Goal: Information Seeking & Learning: Learn about a topic

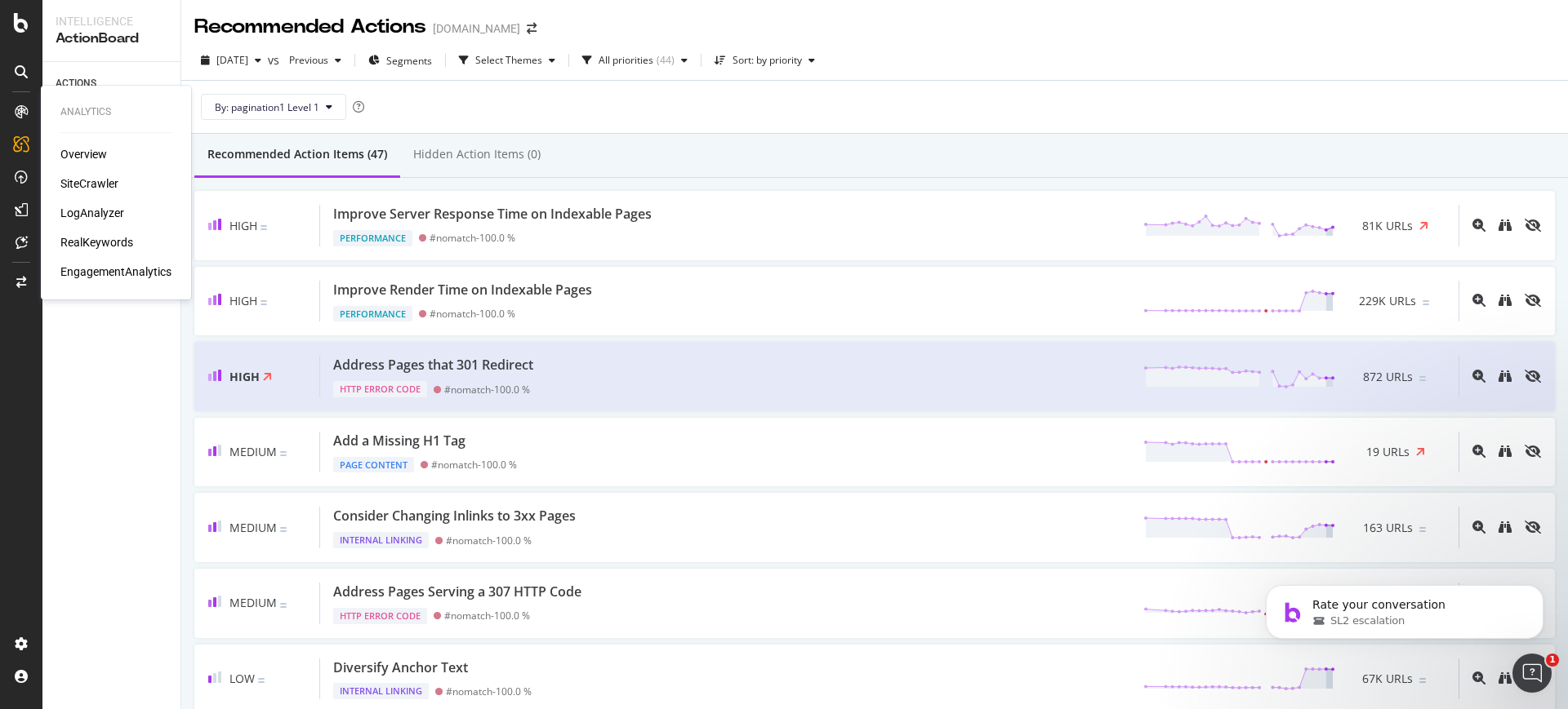
click at [98, 232] on div "Overview SiteCrawler LogAnalyzer RealKeywords EngagementAnalytics" at bounding box center [115, 212] width 111 height 134
click at [96, 241] on div "RealKeywords" at bounding box center [96, 242] width 73 height 16
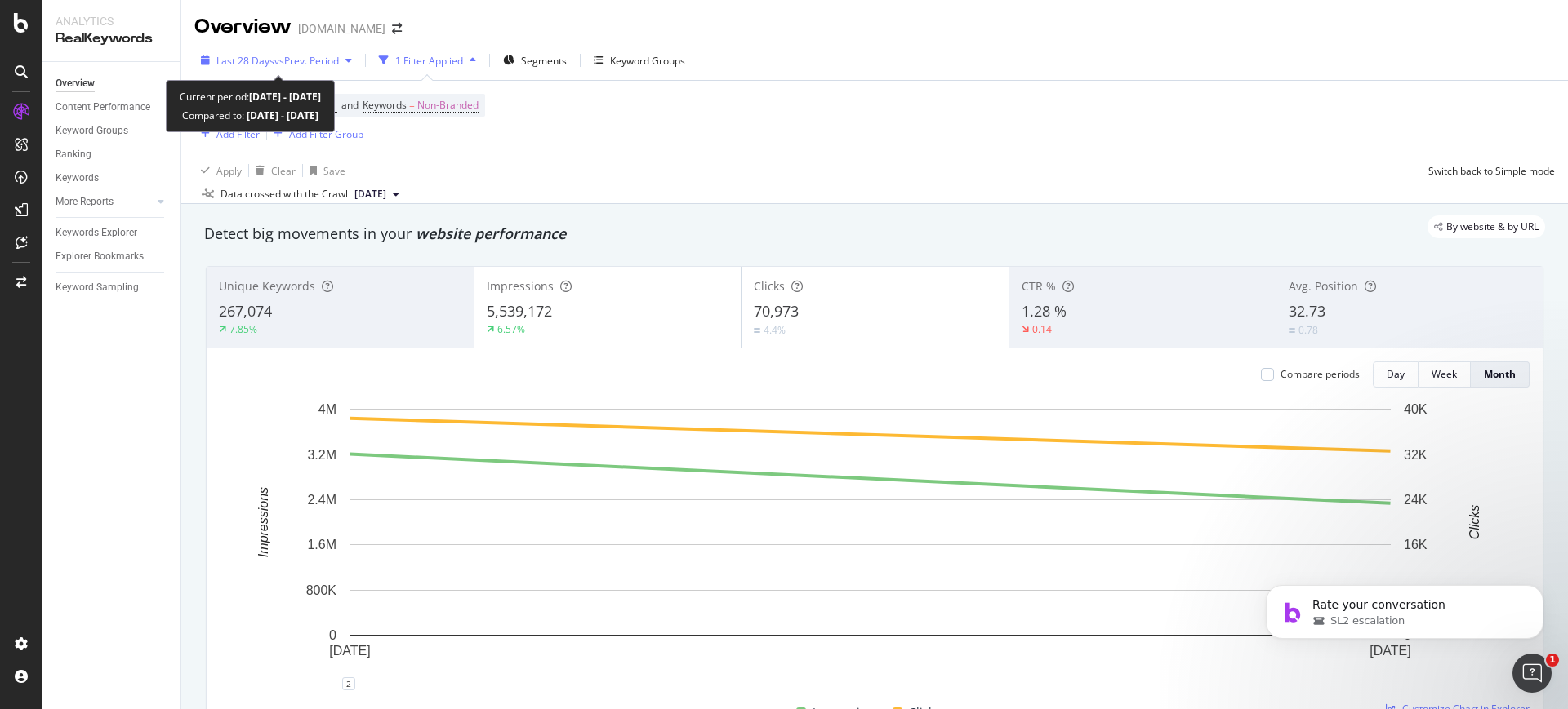
click at [302, 60] on span "vs Prev. Period" at bounding box center [307, 60] width 64 height 14
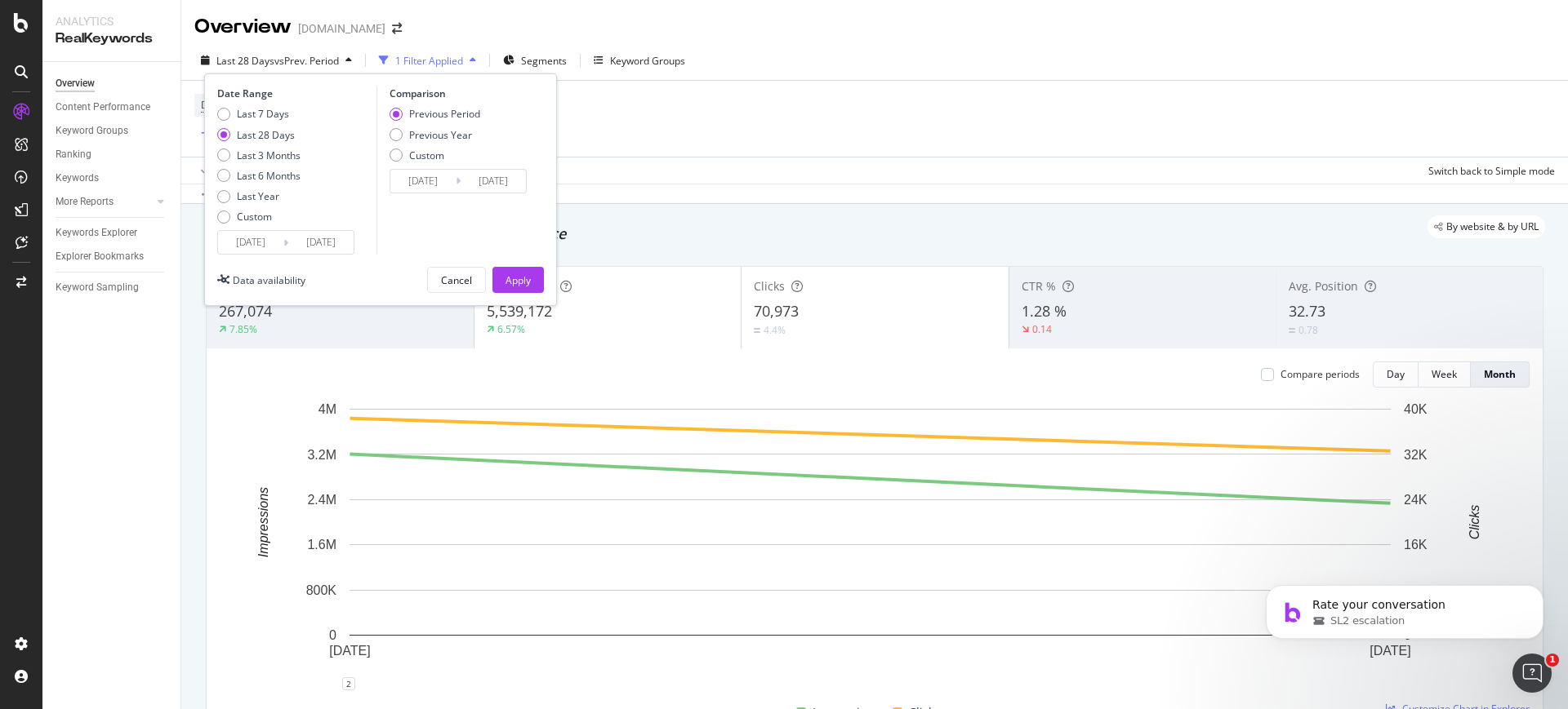
click at [260, 233] on input "[DATE]" at bounding box center [250, 243] width 65 height 23
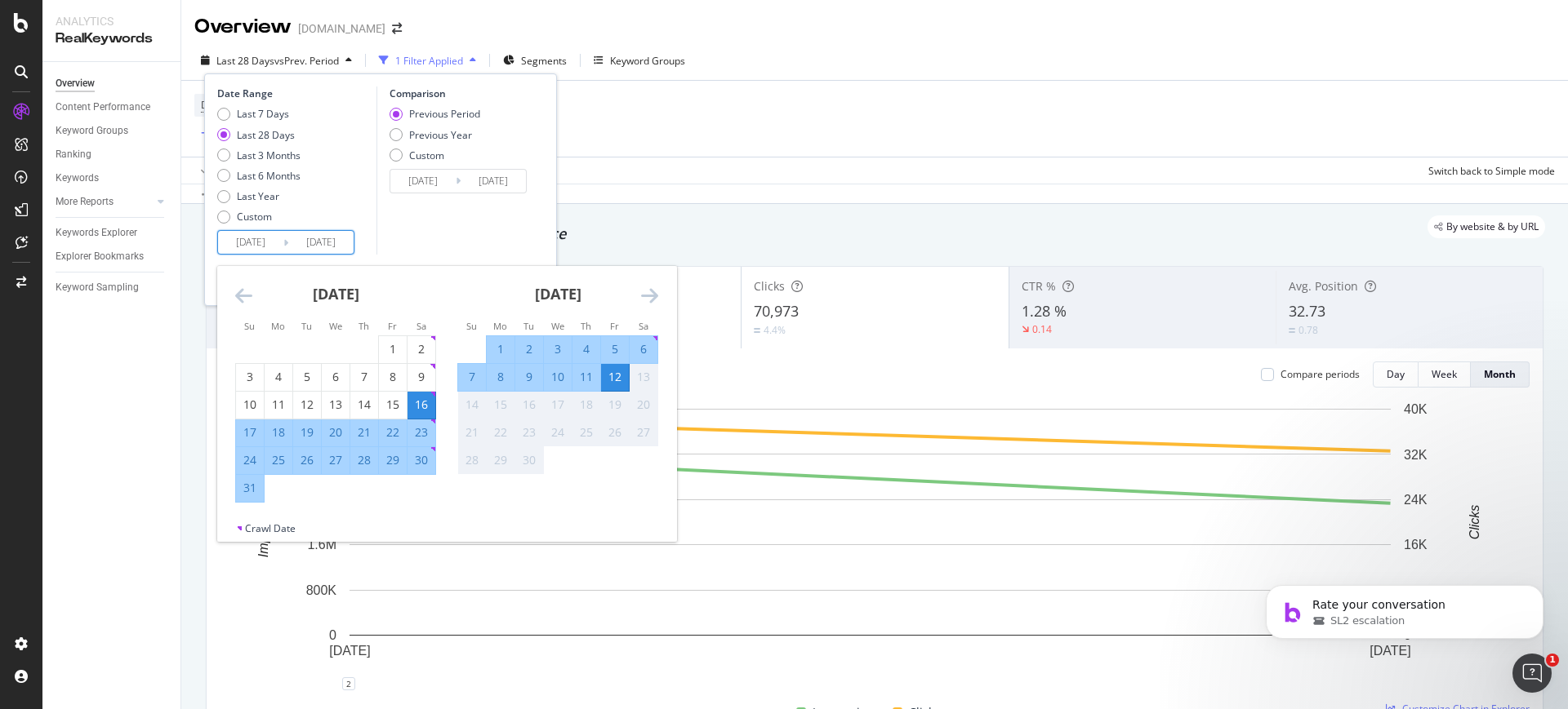
click at [551, 389] on div "10" at bounding box center [558, 377] width 28 height 27
type input "[DATE]"
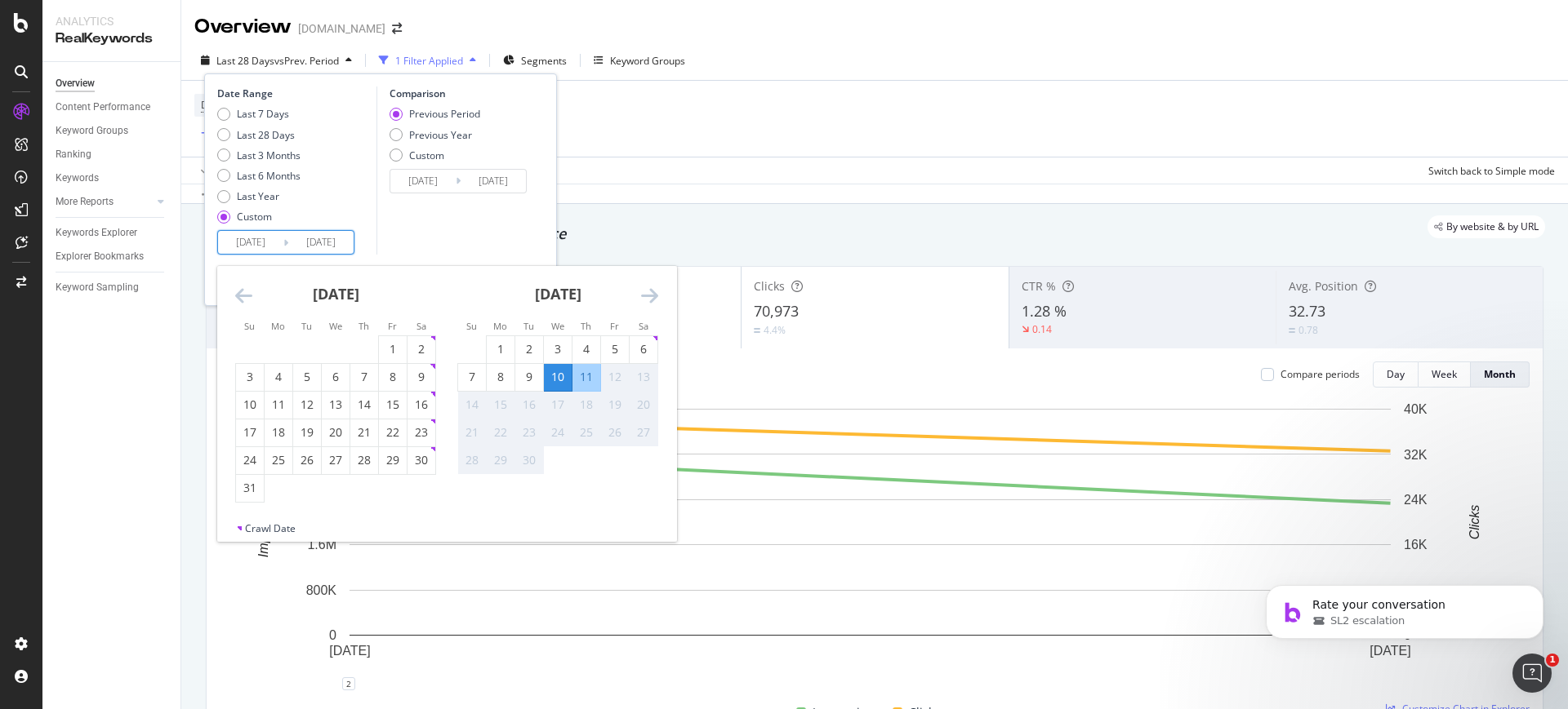
click at [587, 377] on div "11" at bounding box center [587, 377] width 28 height 16
type input "[DATE]"
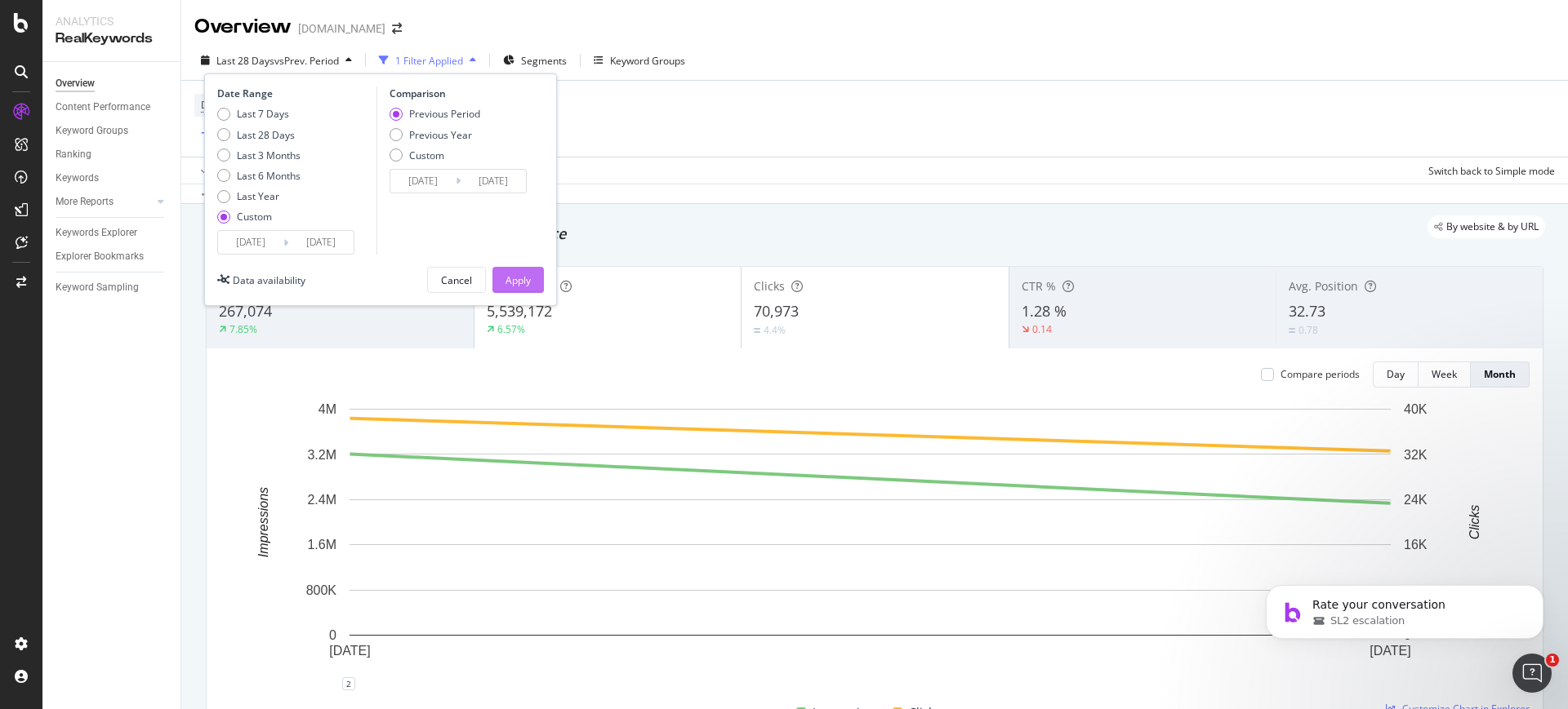
click at [498, 275] on button "Apply" at bounding box center [518, 280] width 51 height 26
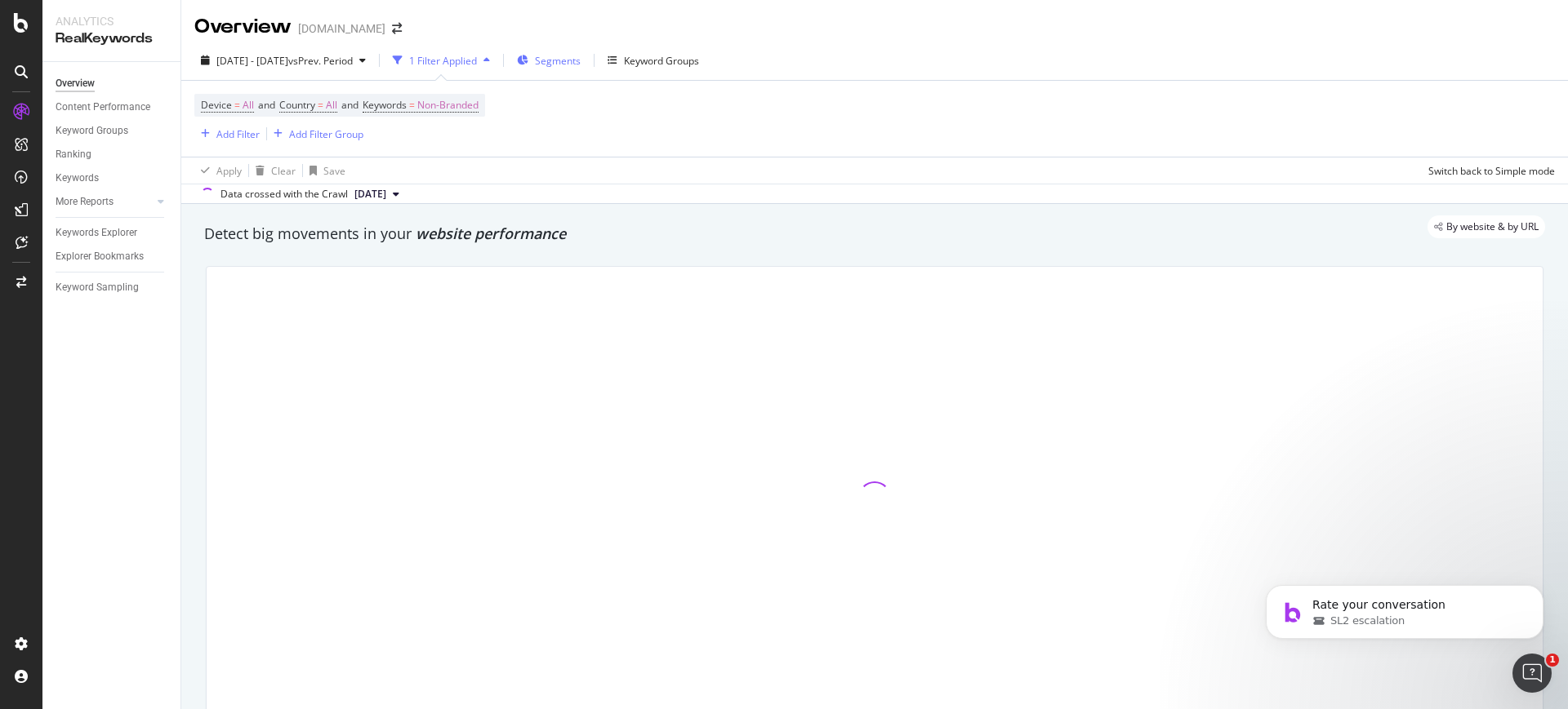
click at [581, 55] on span "Segments" at bounding box center [558, 60] width 46 height 14
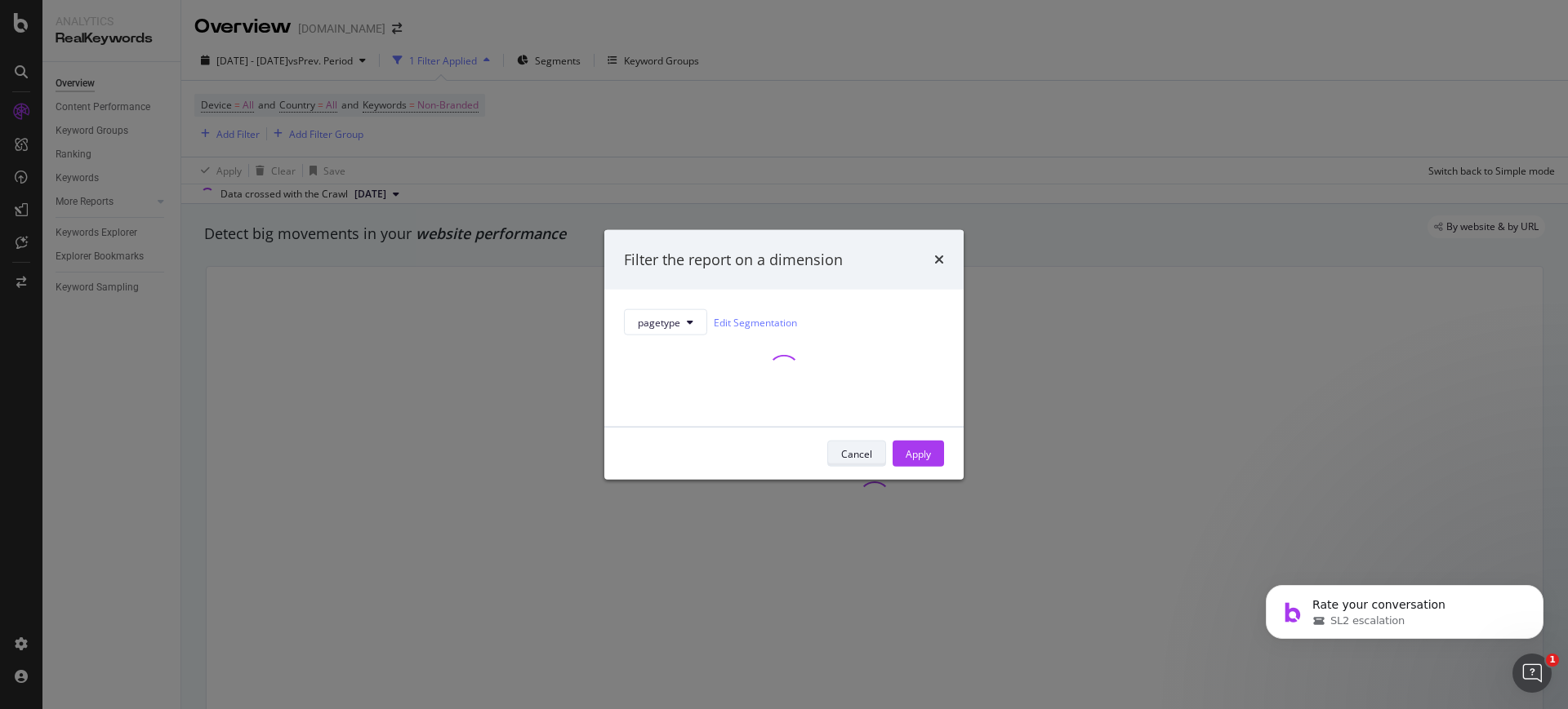
click at [854, 458] on div "Cancel" at bounding box center [857, 453] width 31 height 14
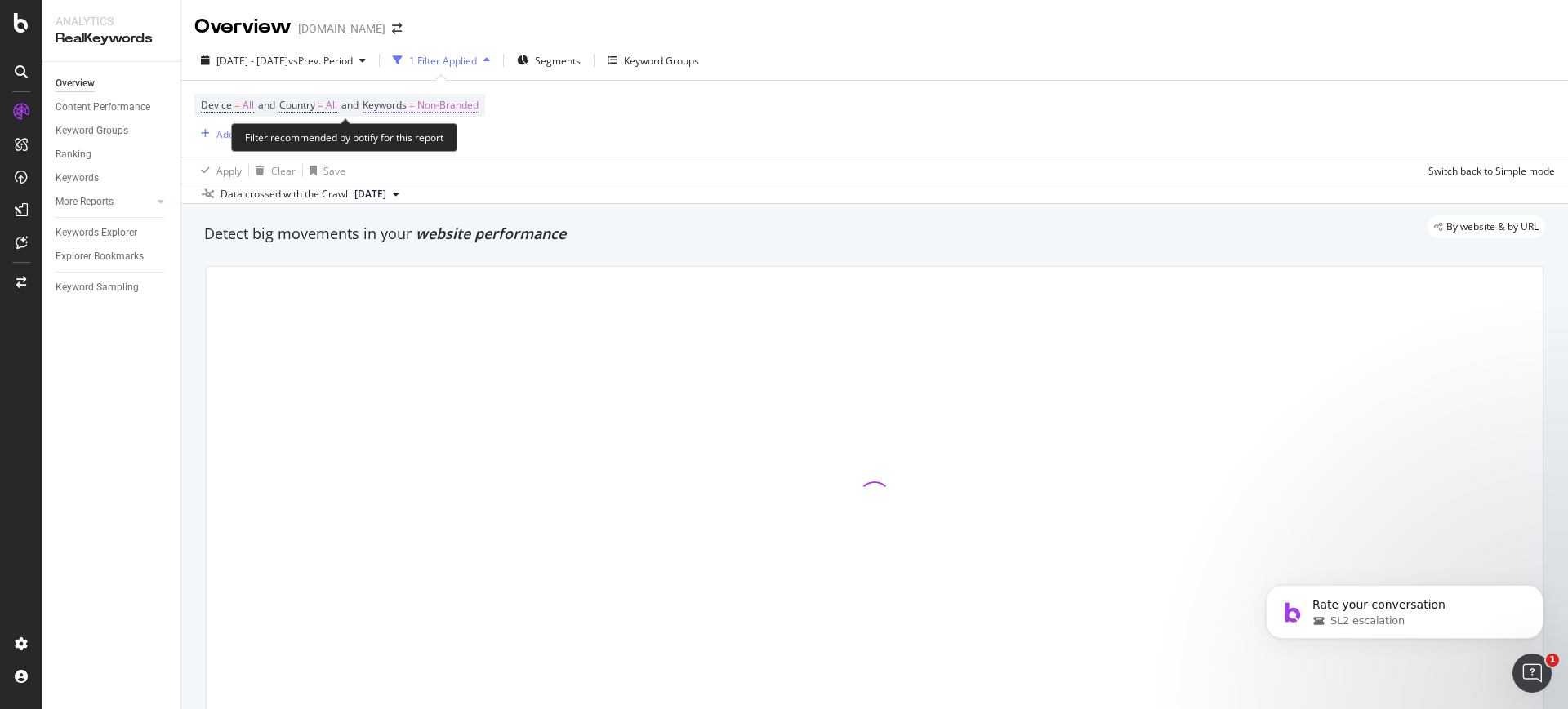
click at [442, 109] on span "Non-Branded" at bounding box center [448, 105] width 61 height 23
click at [436, 132] on div "Non-Branded" at bounding box center [430, 144] width 87 height 25
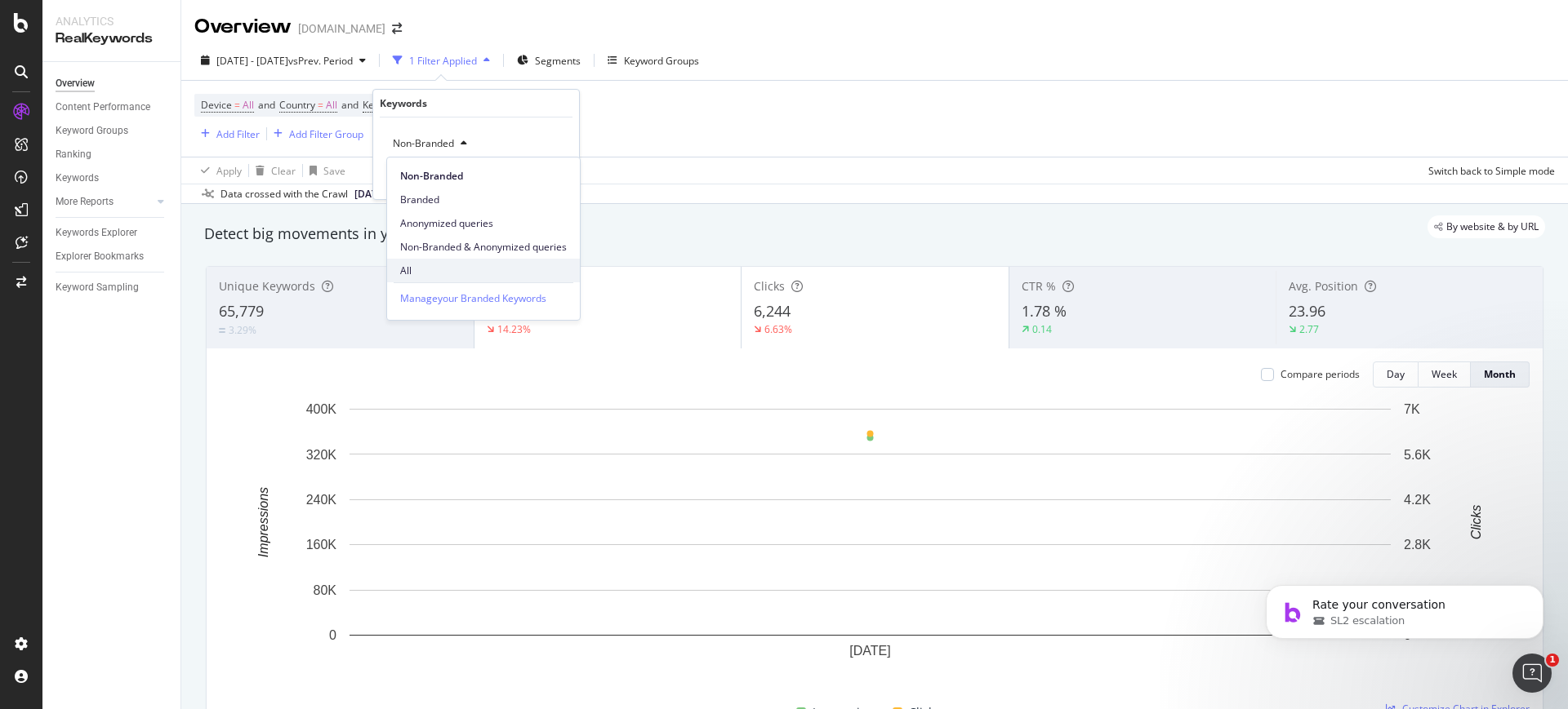
click at [431, 266] on span "All" at bounding box center [484, 271] width 166 height 15
click at [548, 177] on div "Apply" at bounding box center [553, 178] width 26 height 14
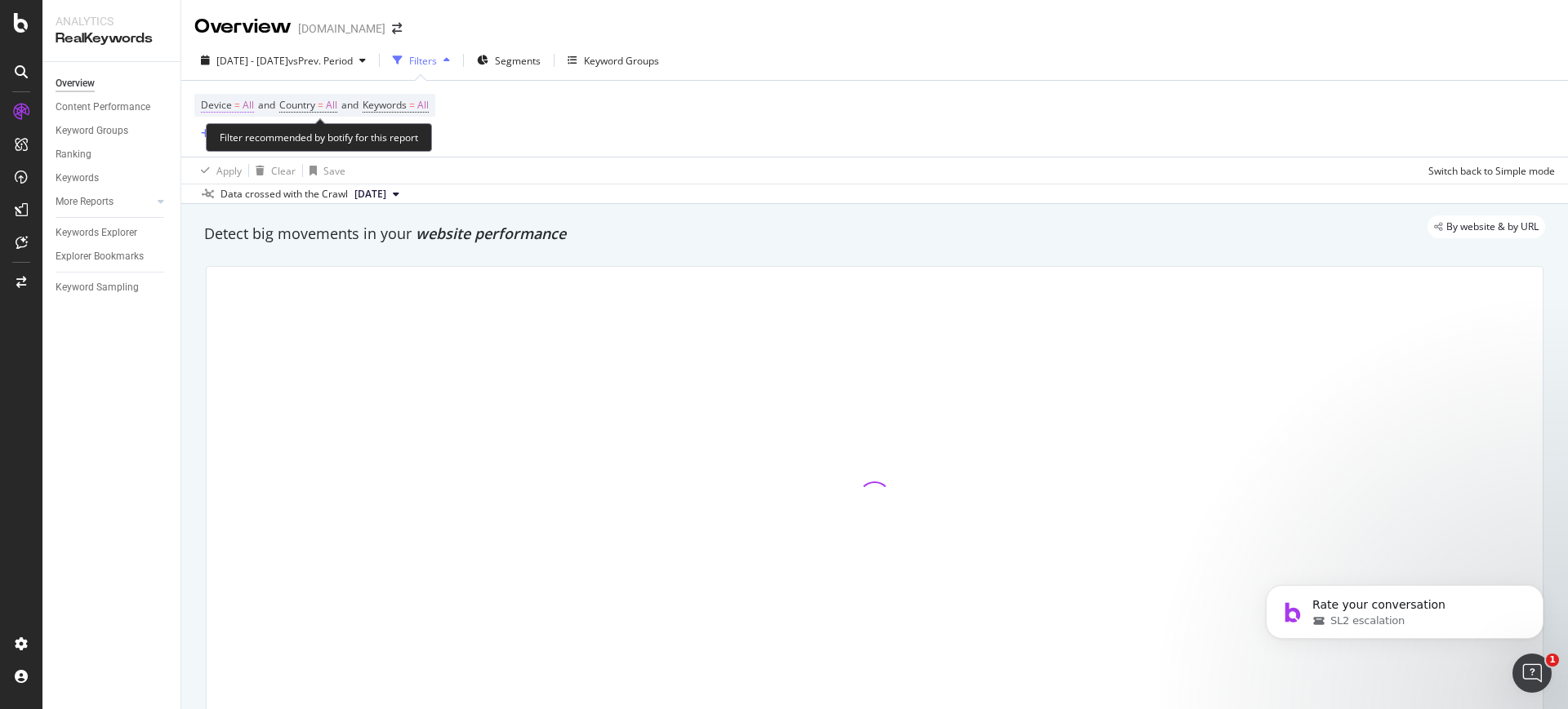
click at [246, 98] on span "All" at bounding box center [248, 105] width 12 height 23
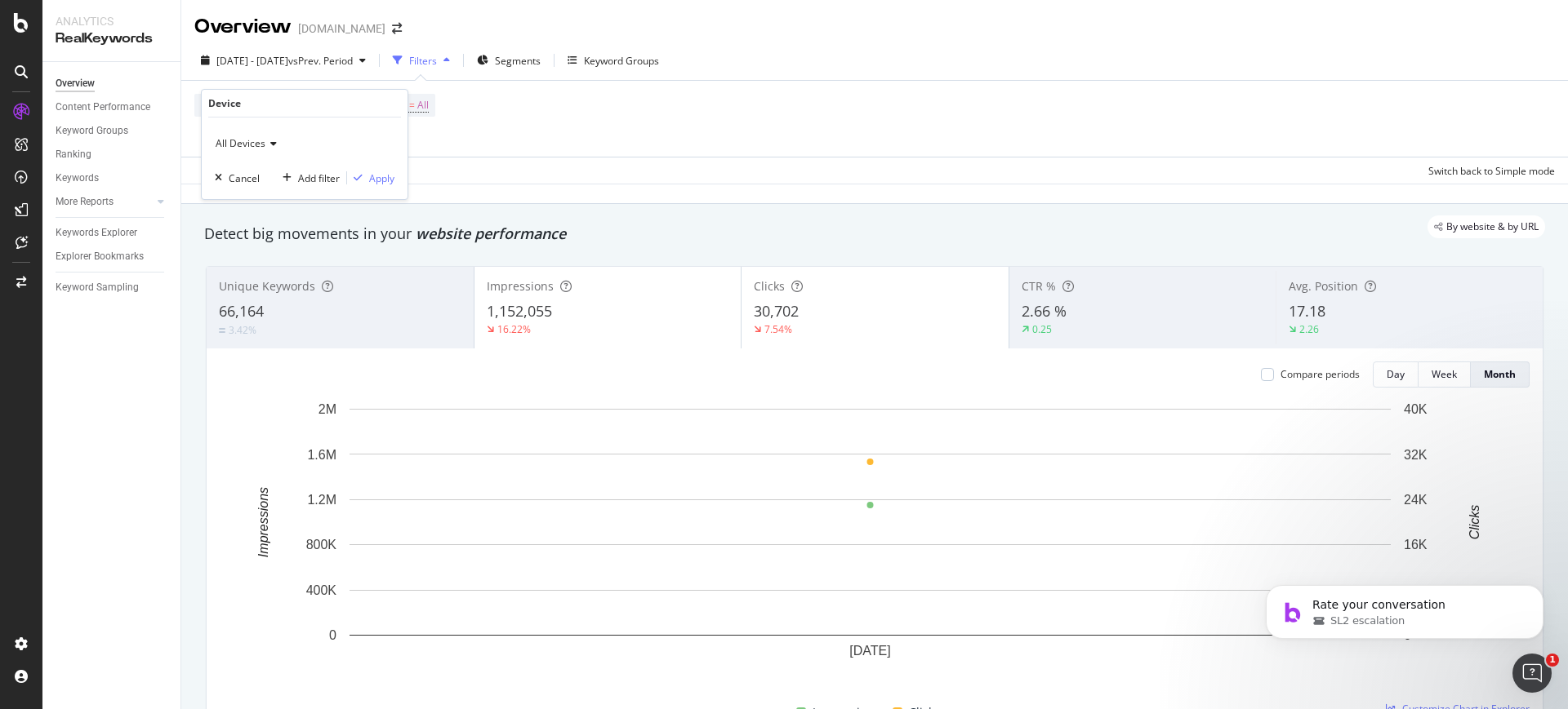
click at [255, 141] on span "All Devices" at bounding box center [241, 143] width 49 height 14
click at [262, 204] on div "Desktop" at bounding box center [307, 198] width 175 height 21
click at [367, 182] on div "button" at bounding box center [358, 178] width 22 height 10
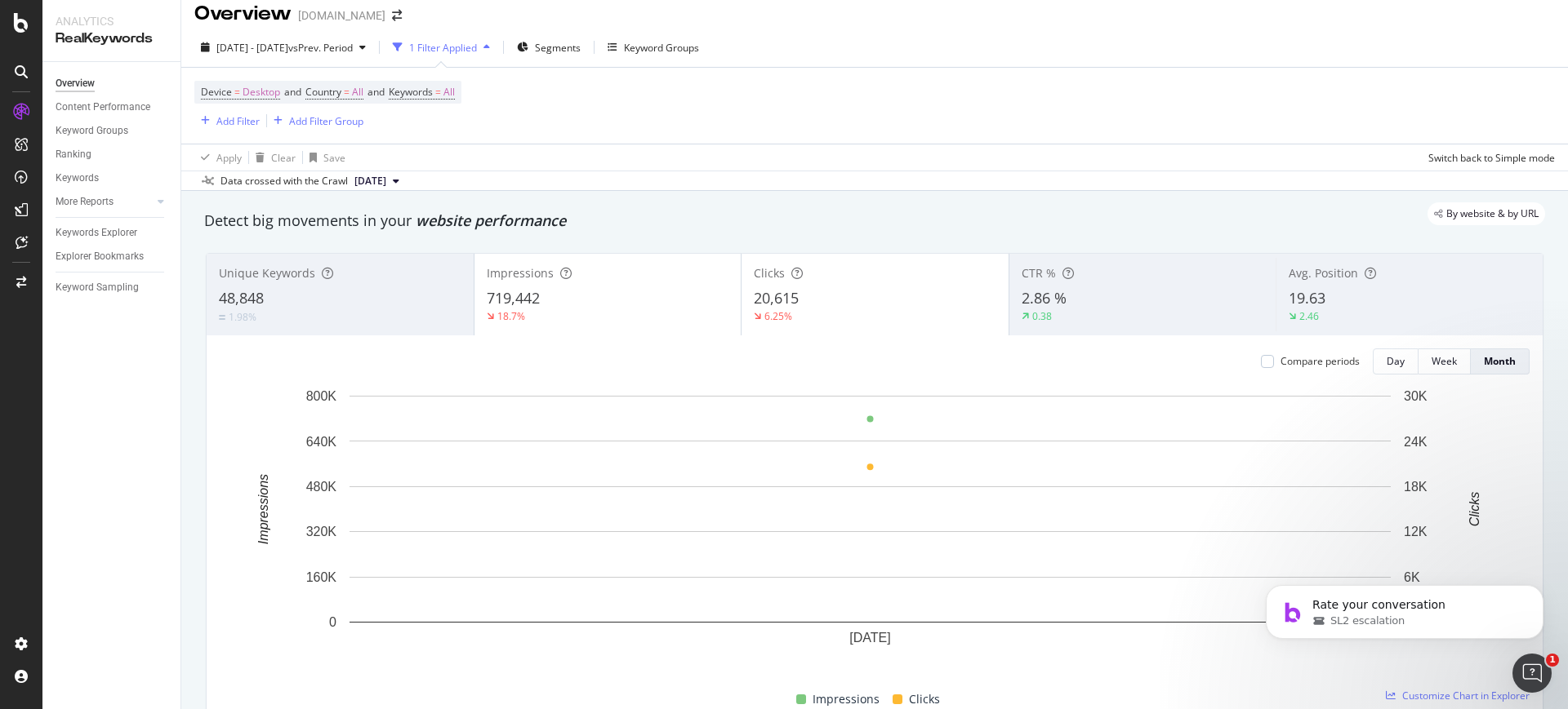
scroll to position [15, 0]
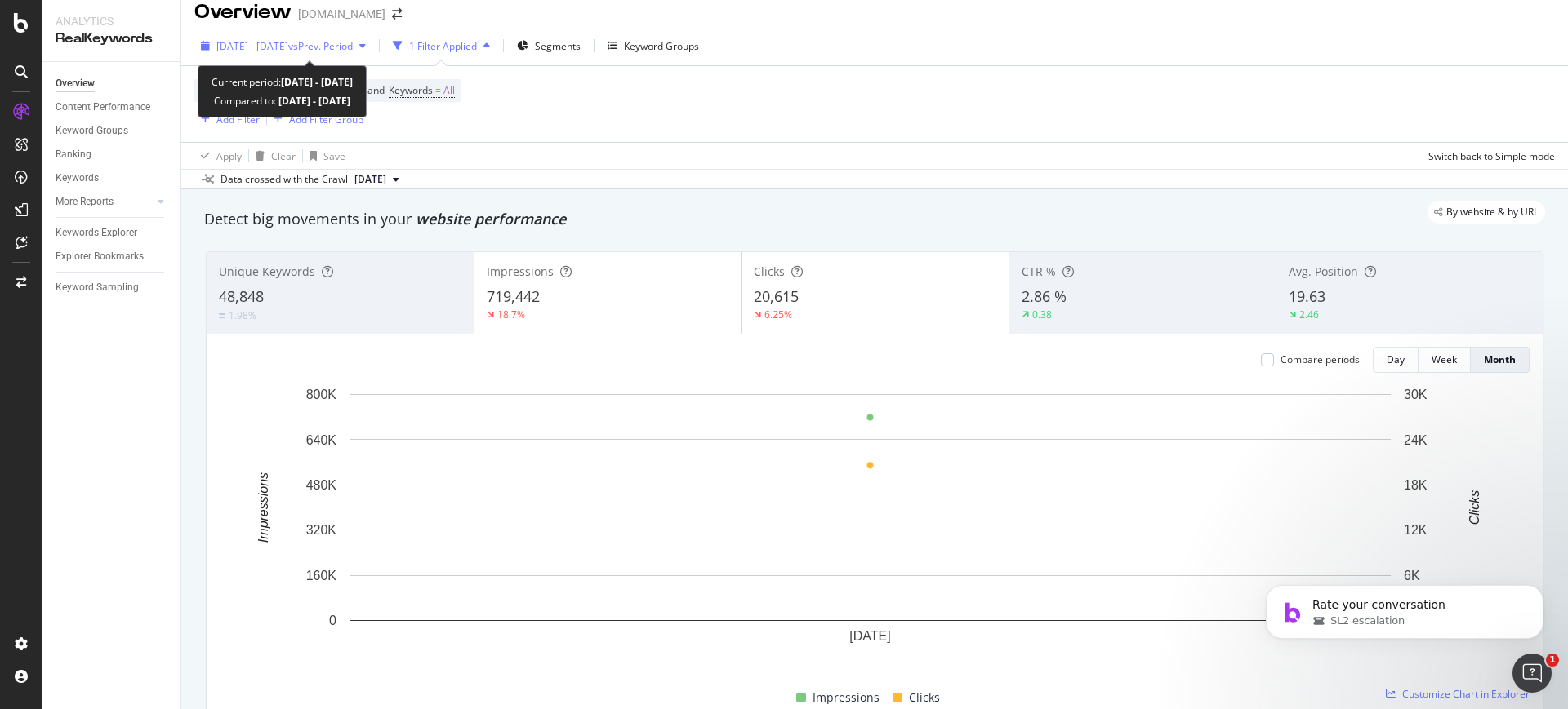
click at [353, 46] on span "vs Prev. Period" at bounding box center [321, 46] width 64 height 14
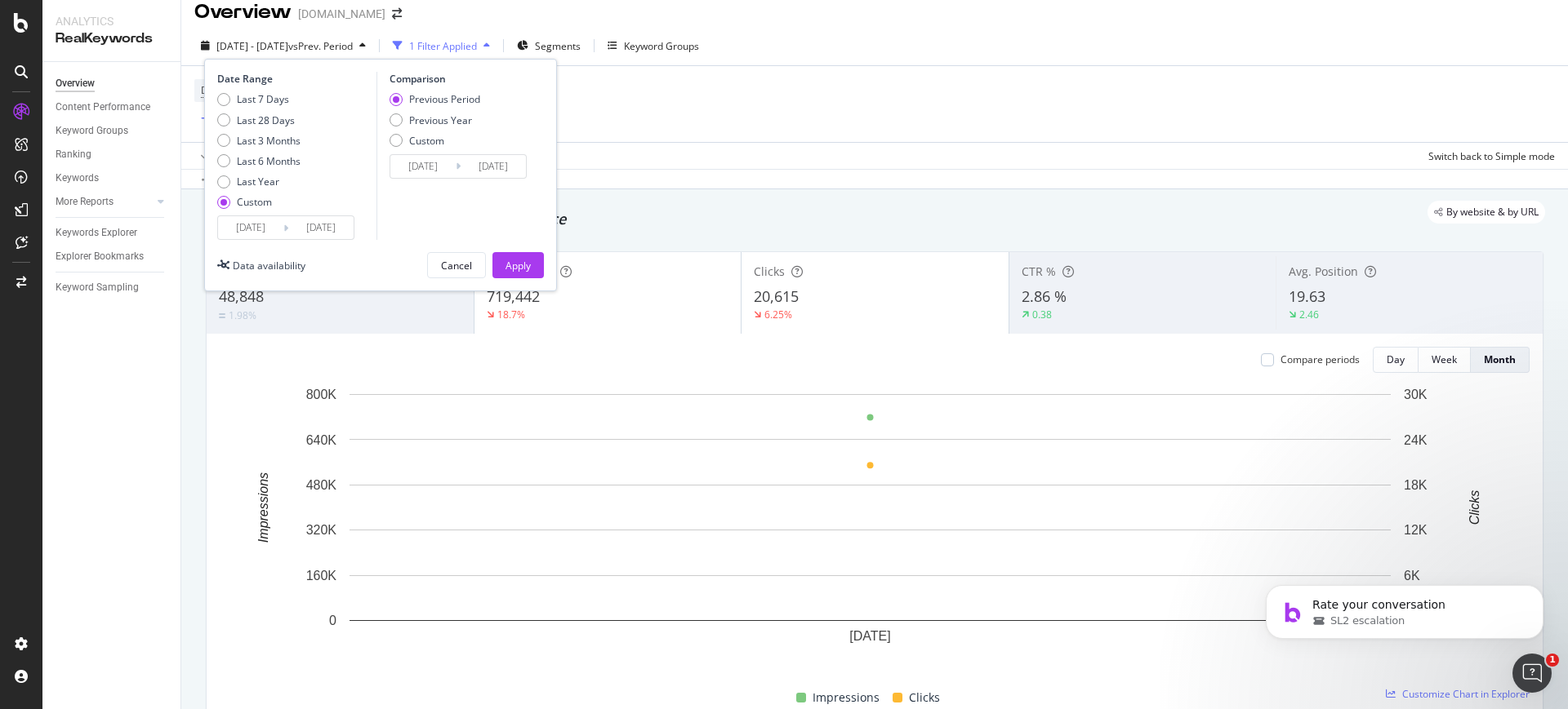
click at [822, 151] on div "Apply Clear Save Switch back to Simple mode" at bounding box center [874, 155] width 1387 height 27
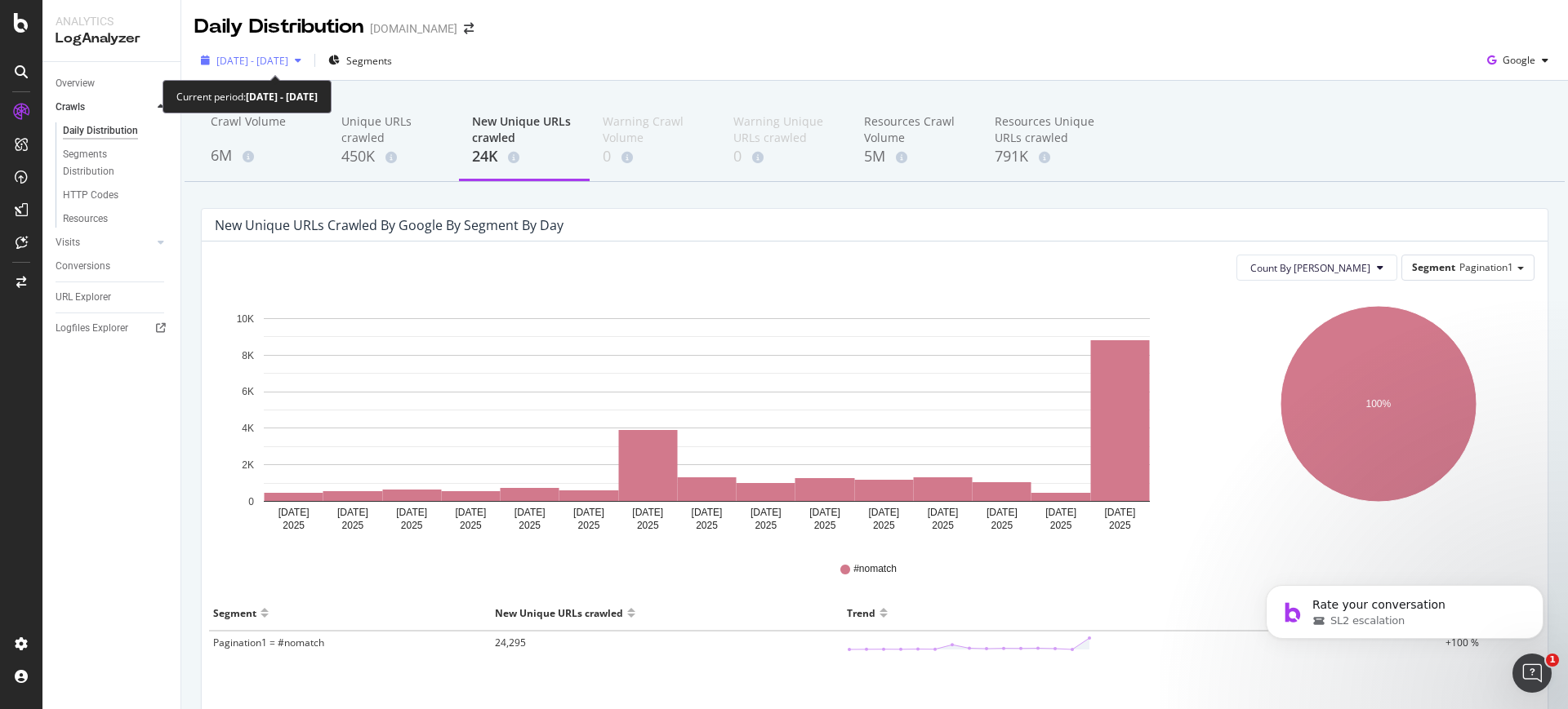
click at [308, 66] on div "[DATE] - [DATE]" at bounding box center [251, 60] width 114 height 25
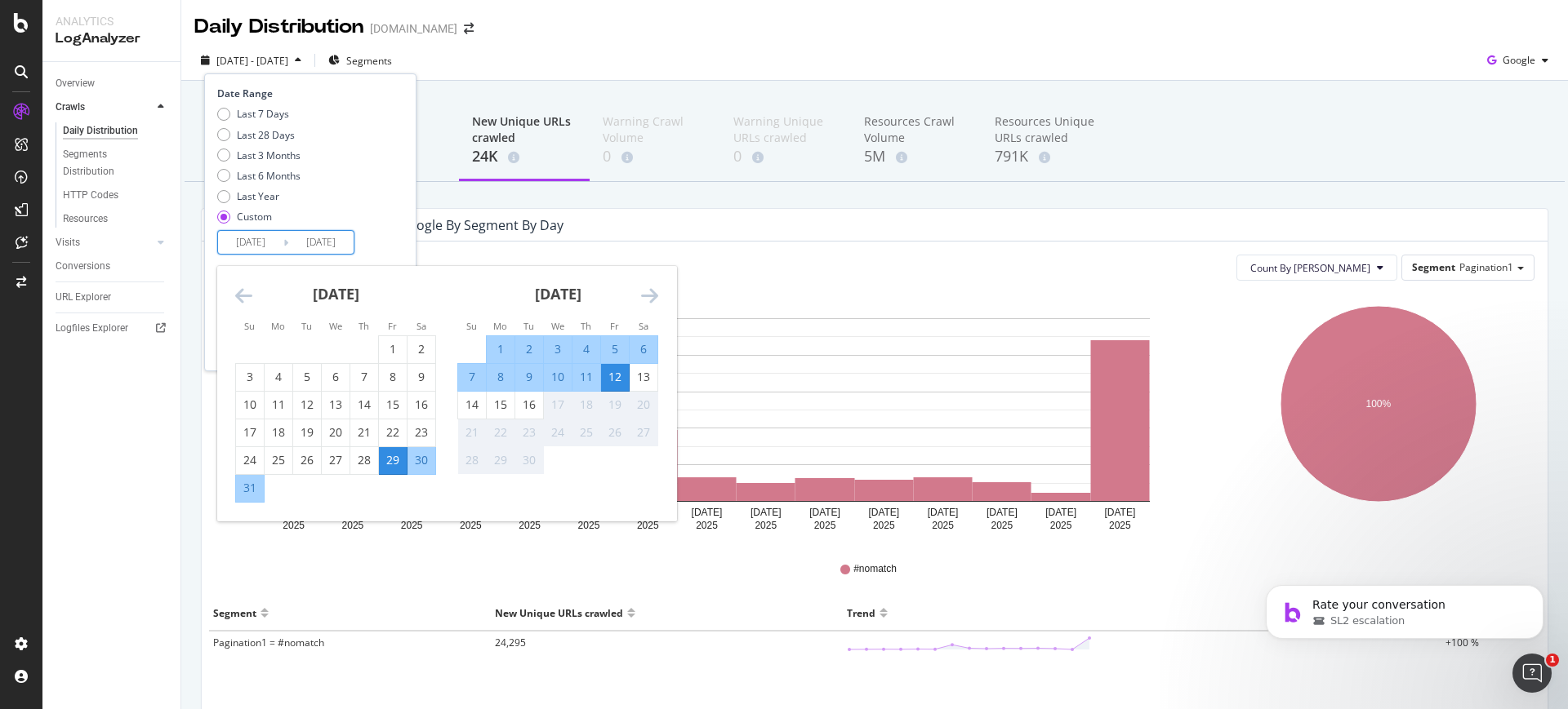
click at [261, 242] on input "2025/08/29" at bounding box center [250, 243] width 65 height 23
click at [391, 458] on div "29" at bounding box center [393, 460] width 28 height 16
click at [494, 412] on div "15" at bounding box center [501, 405] width 28 height 16
type input "2025/09/15"
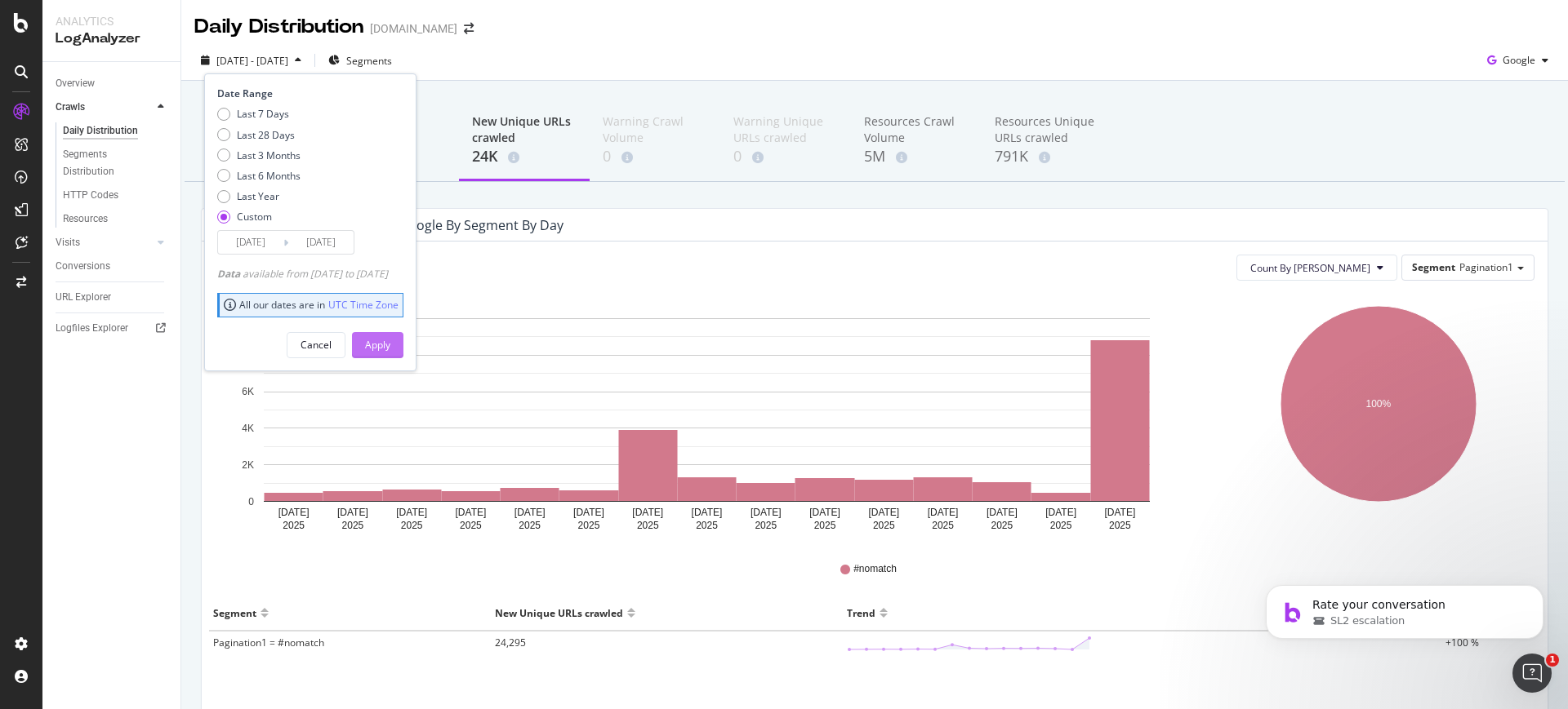
click at [391, 349] on div "Apply" at bounding box center [377, 344] width 26 height 14
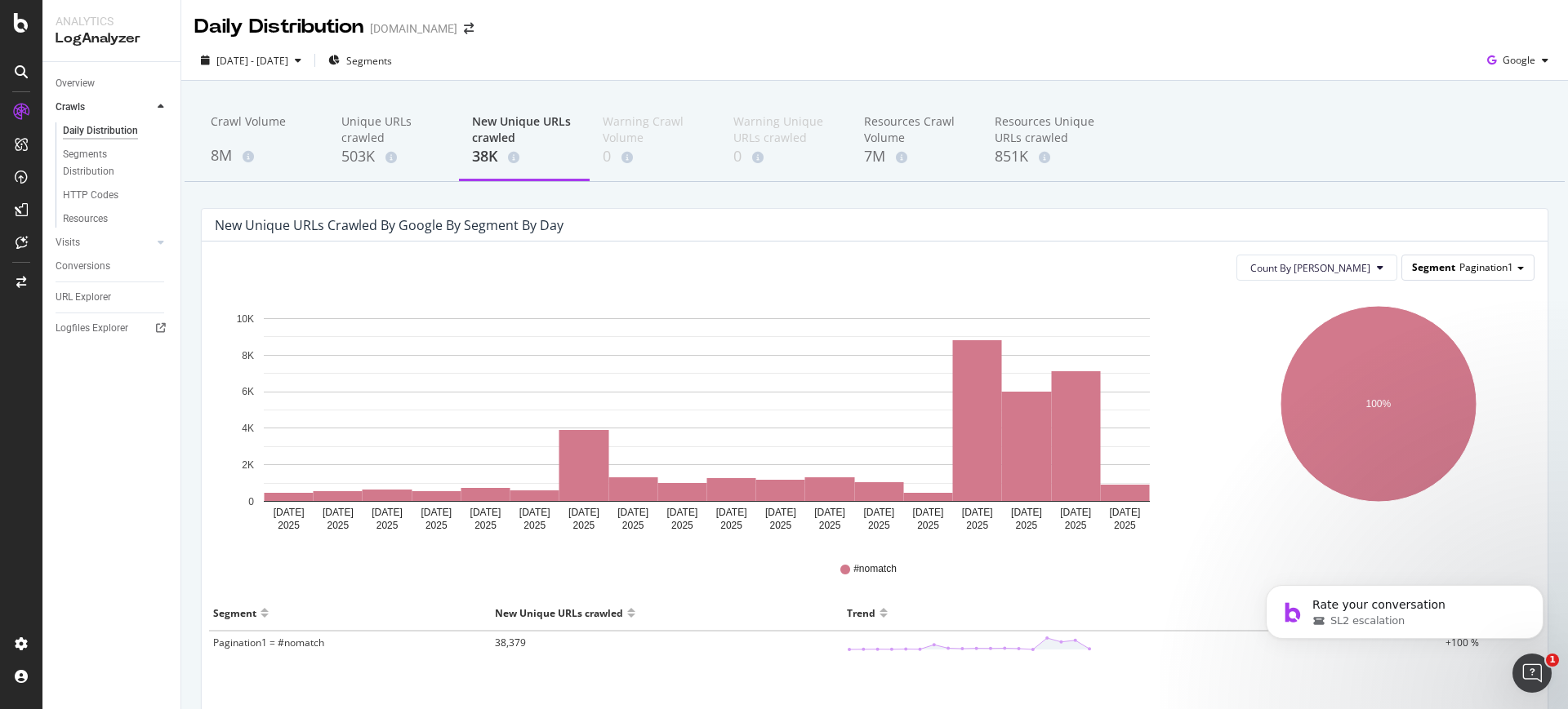
click at [1424, 264] on span "Segment" at bounding box center [1434, 267] width 44 height 14
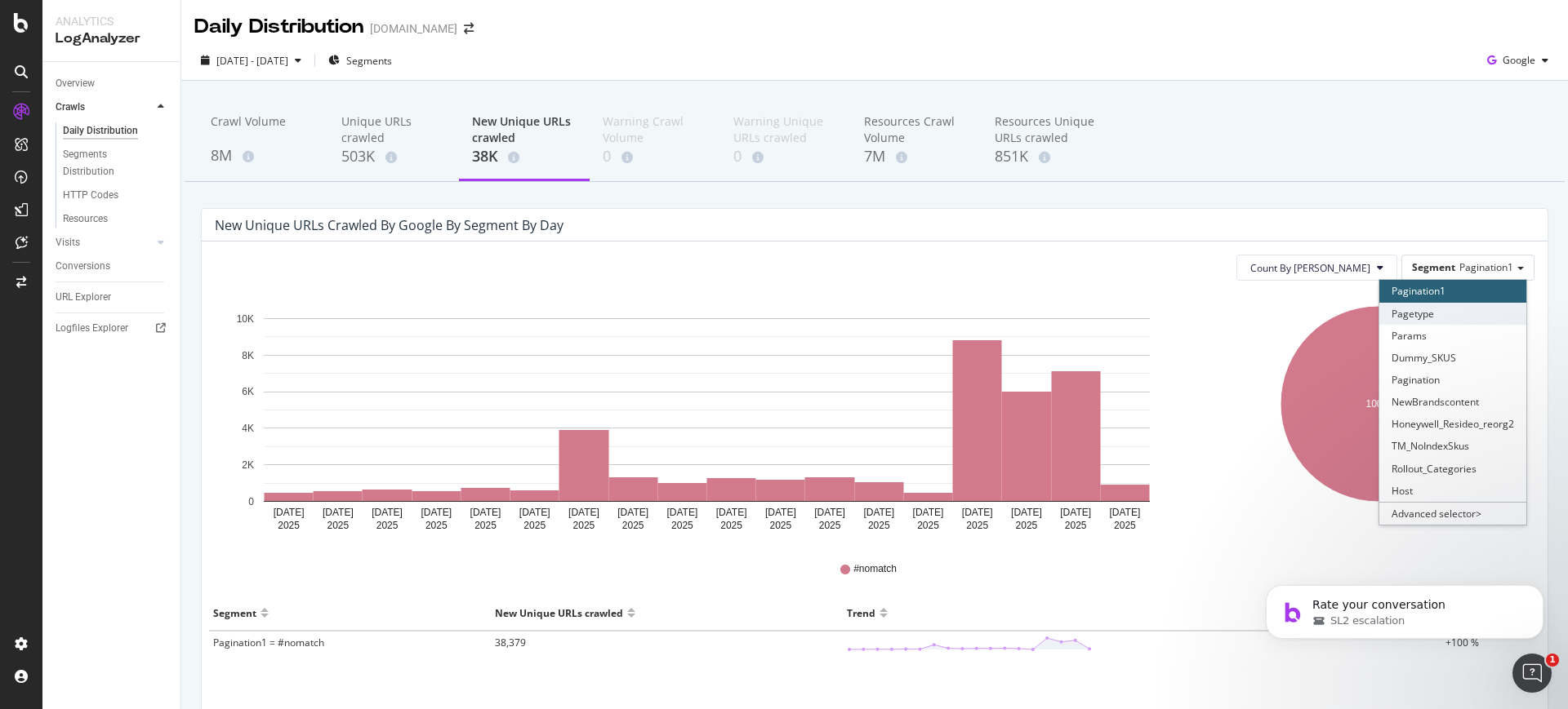
click at [1431, 308] on div "Pagetype" at bounding box center [1453, 314] width 147 height 22
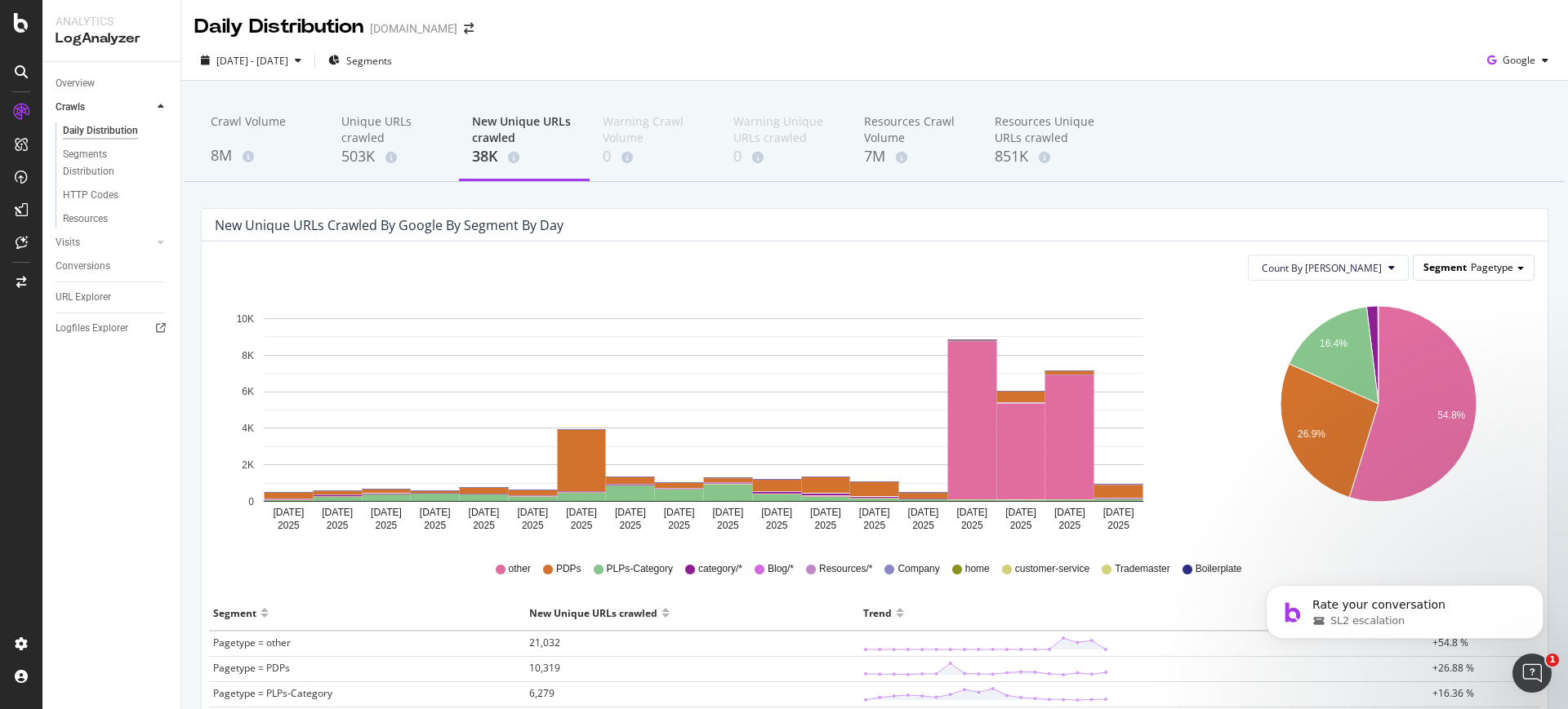
click at [1447, 261] on span "Segment" at bounding box center [1445, 267] width 44 height 14
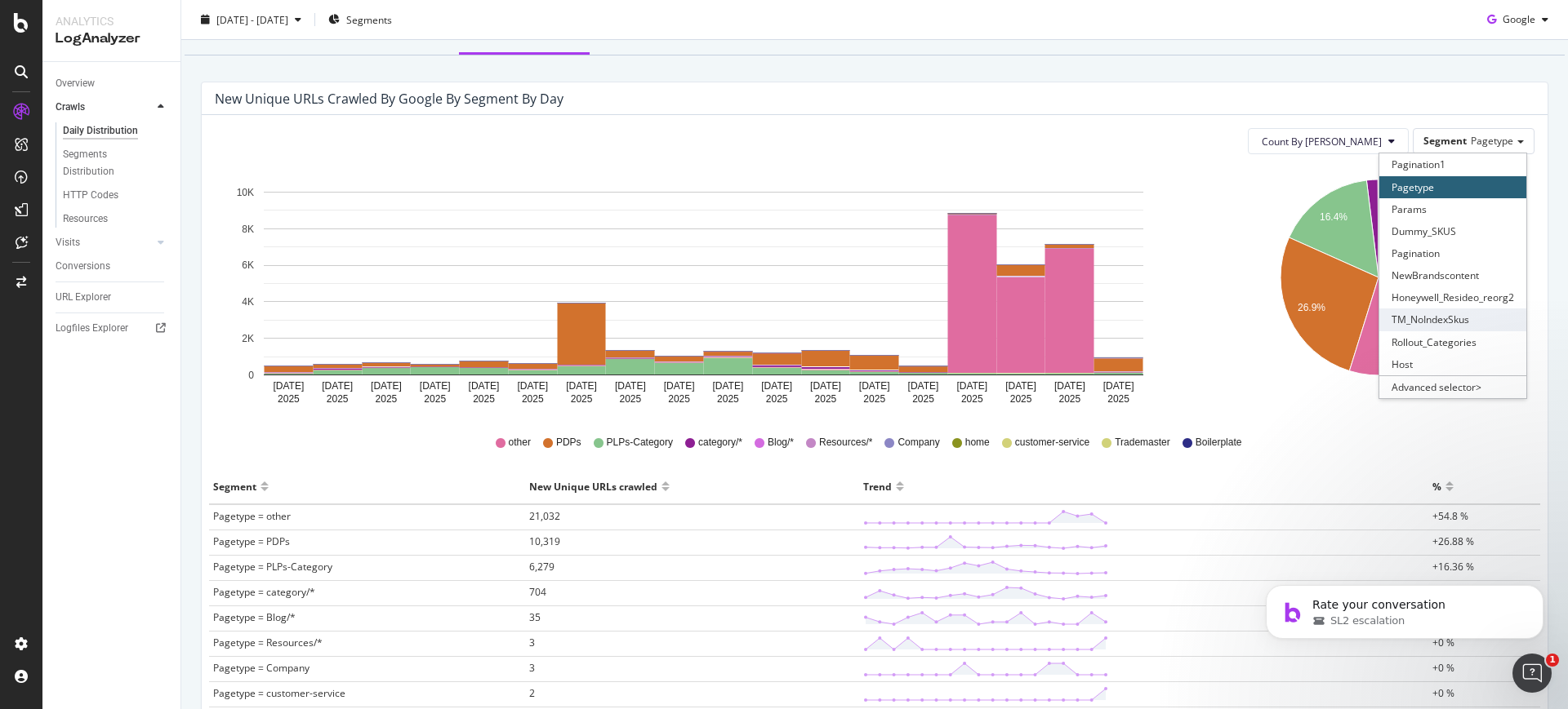
scroll to position [128, 0]
click at [1286, 416] on div "Aug 29 2025 Aug 30 2025 Aug 31 2025 Sep 01 2025 Sep 02 2025 Sep 03 2025 Sep 04 …" at bounding box center [875, 482] width 1320 height 632
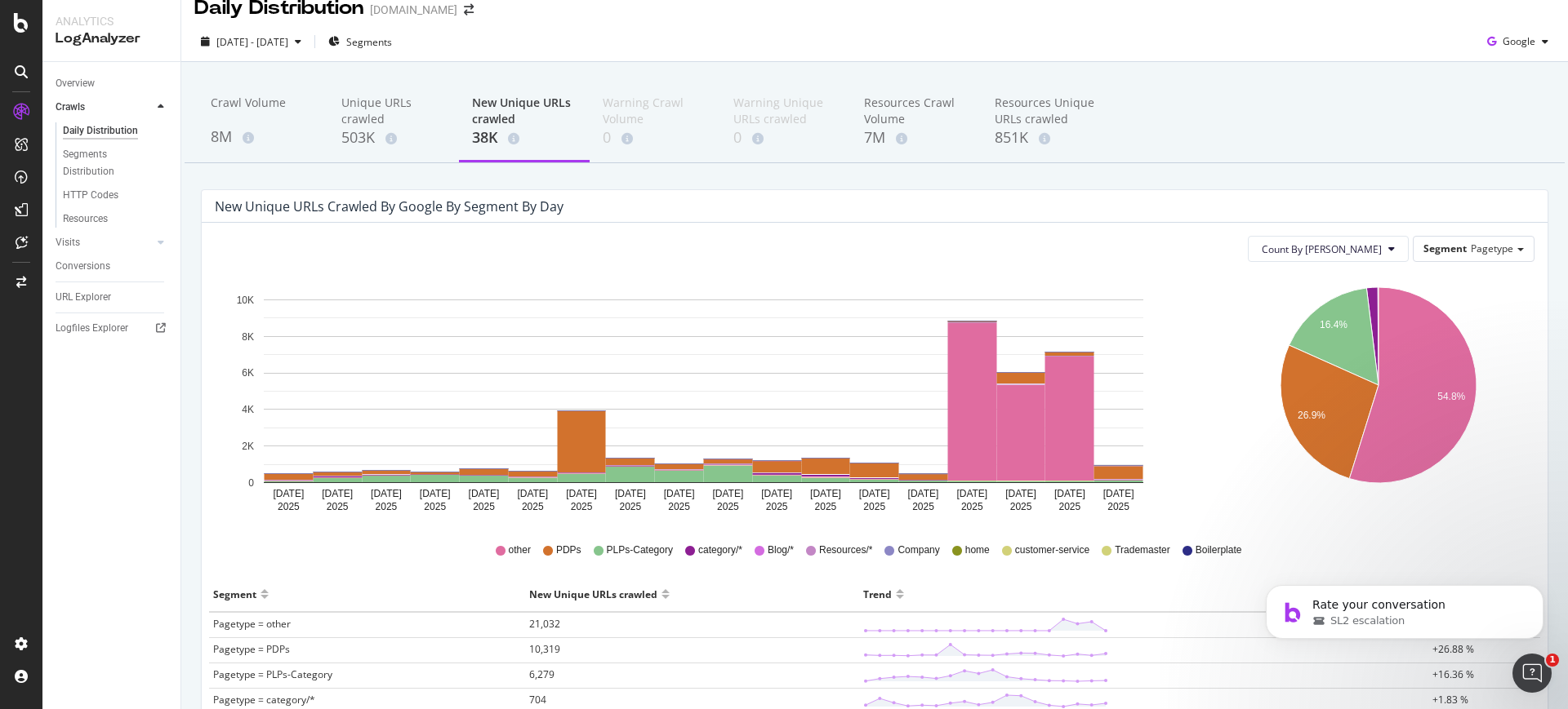
scroll to position [17, 0]
